Goal: Task Accomplishment & Management: Complete application form

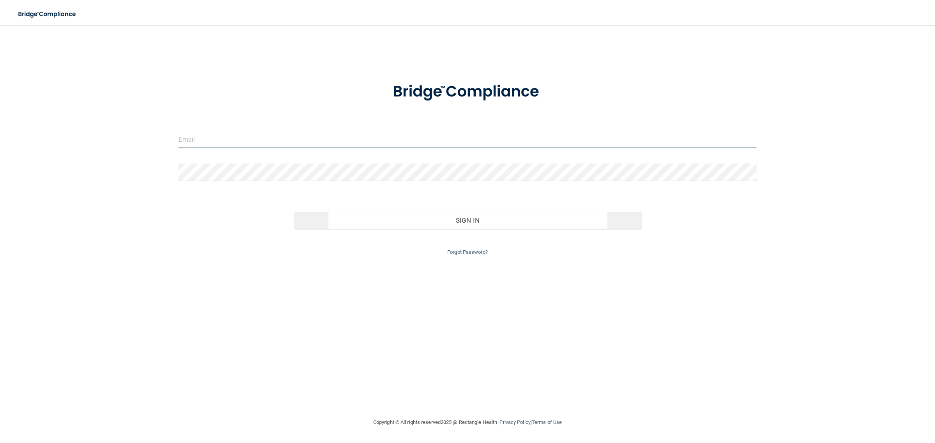
type input "[EMAIL_ADDRESS][DOMAIN_NAME]"
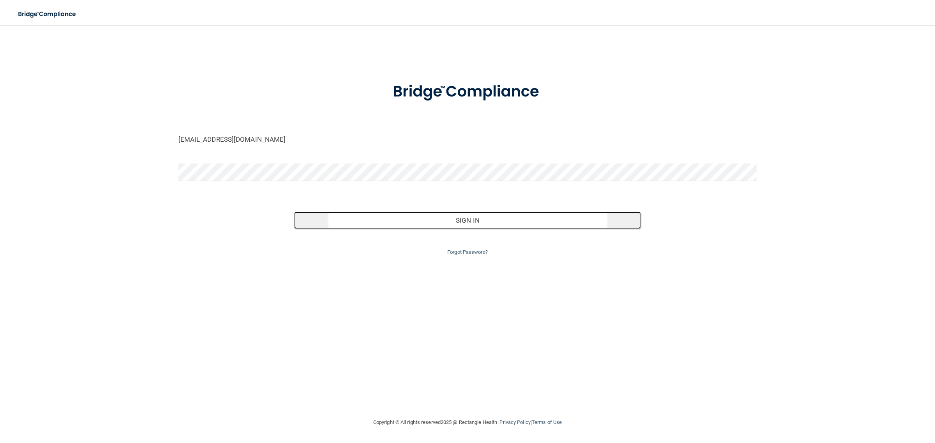
click at [405, 215] on button "Sign In" at bounding box center [467, 220] width 347 height 17
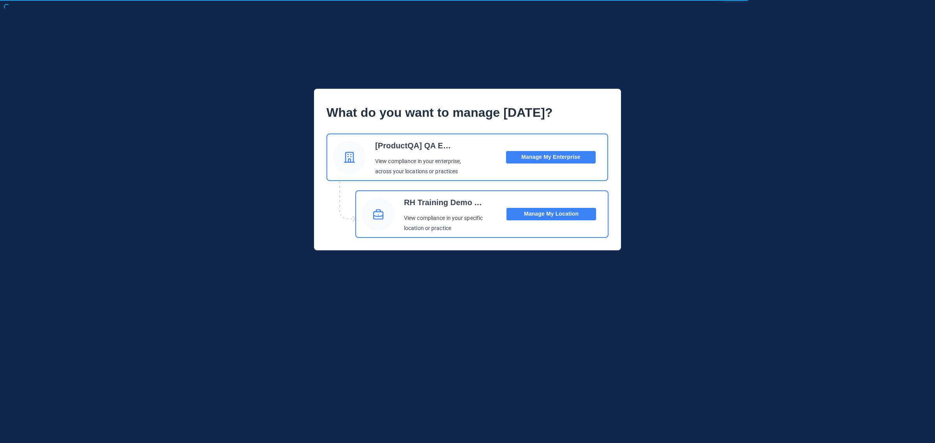
click at [561, 210] on button "Manage My Location" at bounding box center [551, 214] width 90 height 12
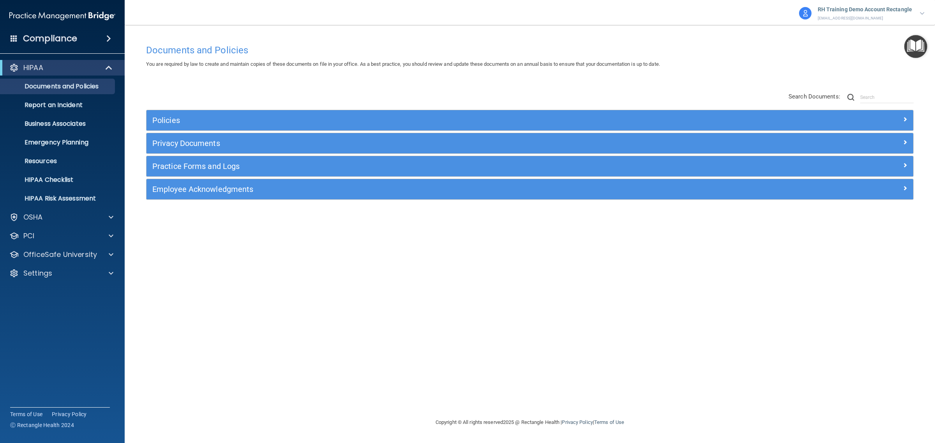
click at [884, 1] on div "RH Training Demo Account Rectangle [EMAIL_ADDRESS][DOMAIN_NAME] [ProductQA] QA …" at bounding box center [813, 11] width 231 height 23
click at [63, 270] on div "Settings" at bounding box center [52, 273] width 97 height 9
click at [59, 308] on p "My Users" at bounding box center [58, 311] width 106 height 8
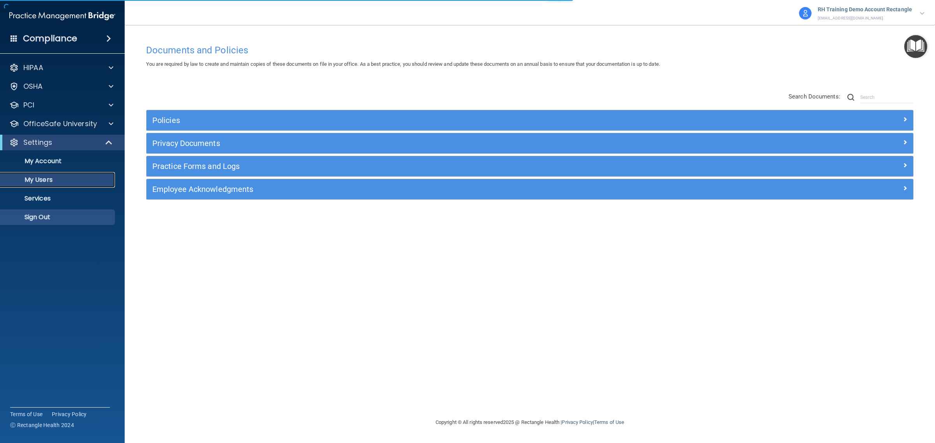
select select "20"
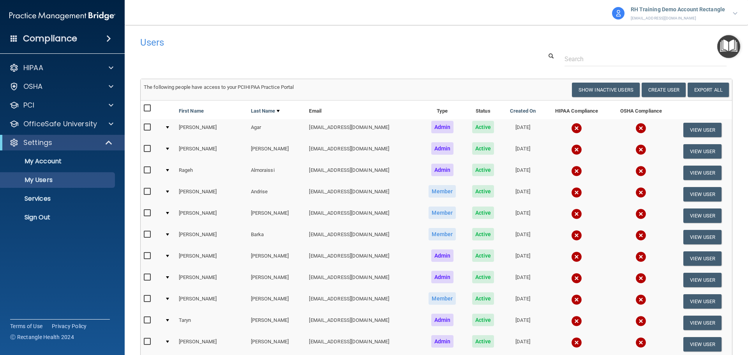
drag, startPoint x: 833, startPoint y: 0, endPoint x: 481, endPoint y: 72, distance: 360.1
click at [481, 72] on div "Users Success! New user created. × Error! The user couldn't be created. × Succe…" at bounding box center [436, 317] width 592 height 569
click at [665, 88] on button "Create User" at bounding box center [663, 90] width 44 height 14
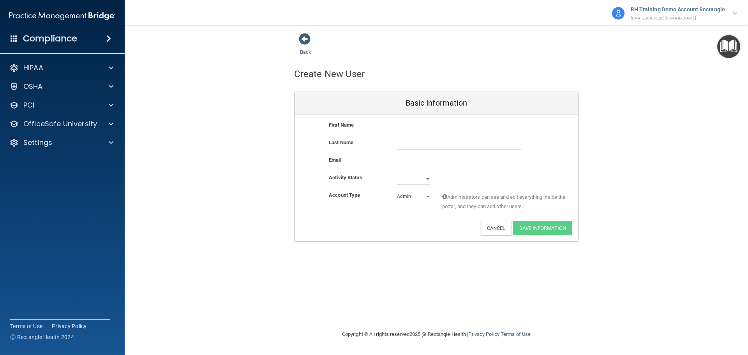
click at [451, 118] on div "First Name Last Name Email Activity Status Active Inactive Account Type Practic…" at bounding box center [435, 177] width 283 height 127
click at [443, 128] on input "text" at bounding box center [459, 126] width 124 height 12
click at [419, 167] on input "email" at bounding box center [459, 161] width 124 height 12
paste input "[EMAIL_ADDRESS][DOMAIN_NAME]"
type input "[EMAIL_ADDRESS][DOMAIN_NAME]"
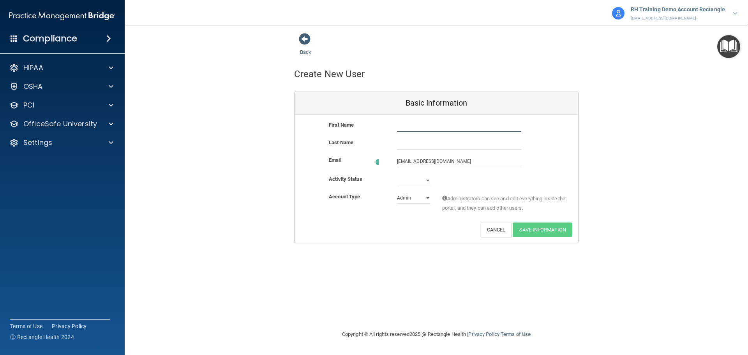
click at [435, 125] on input "text" at bounding box center [459, 126] width 124 height 12
paste input "[PERSON_NAME]"
type input "[PERSON_NAME]"
click at [462, 144] on input "text" at bounding box center [459, 144] width 124 height 12
paste input "[PERSON_NAME]"
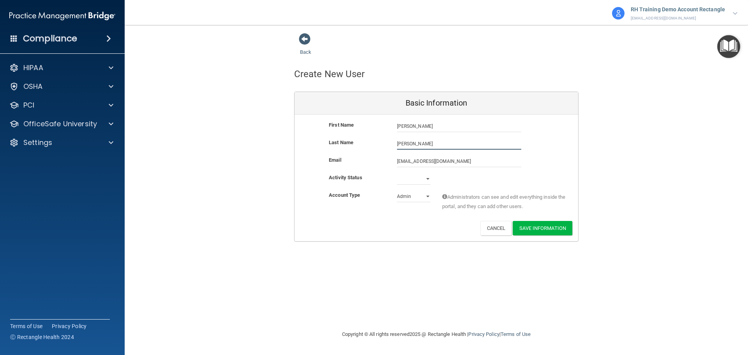
type input "[PERSON_NAME]"
click at [407, 182] on select "Active Inactive" at bounding box center [413, 179] width 33 height 12
select select "active"
click at [397, 173] on select "Active Inactive" at bounding box center [413, 179] width 33 height 12
click at [544, 225] on button "Save Information" at bounding box center [542, 228] width 60 height 14
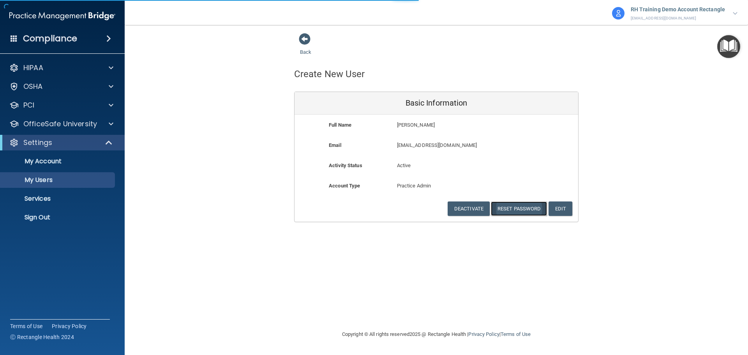
click at [521, 208] on button "Reset Password" at bounding box center [519, 208] width 56 height 14
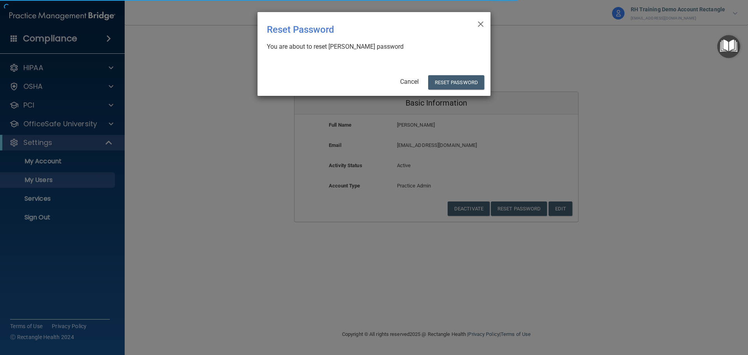
select select "20"
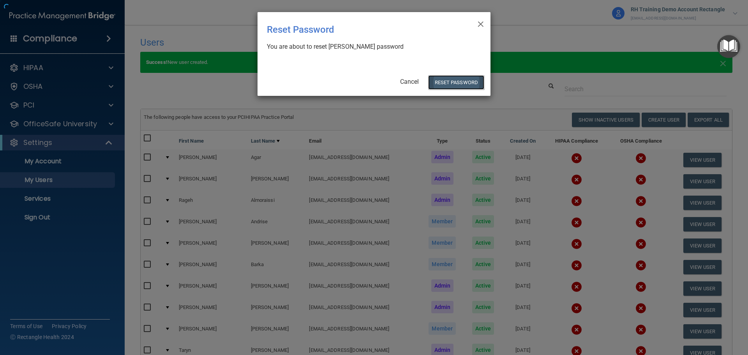
click at [450, 83] on button "Reset Password" at bounding box center [456, 82] width 56 height 14
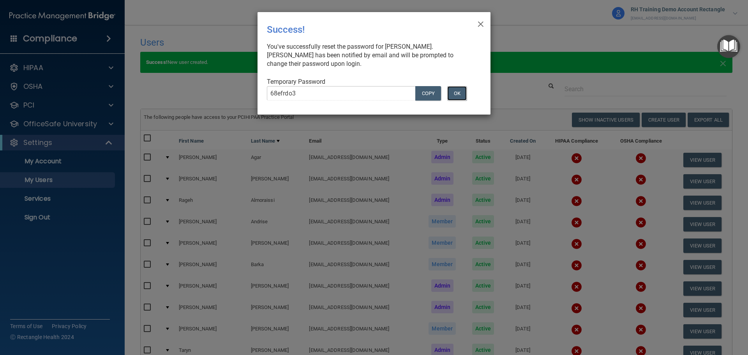
click at [460, 90] on button "OK" at bounding box center [456, 93] width 19 height 14
